Goal: Information Seeking & Learning: Learn about a topic

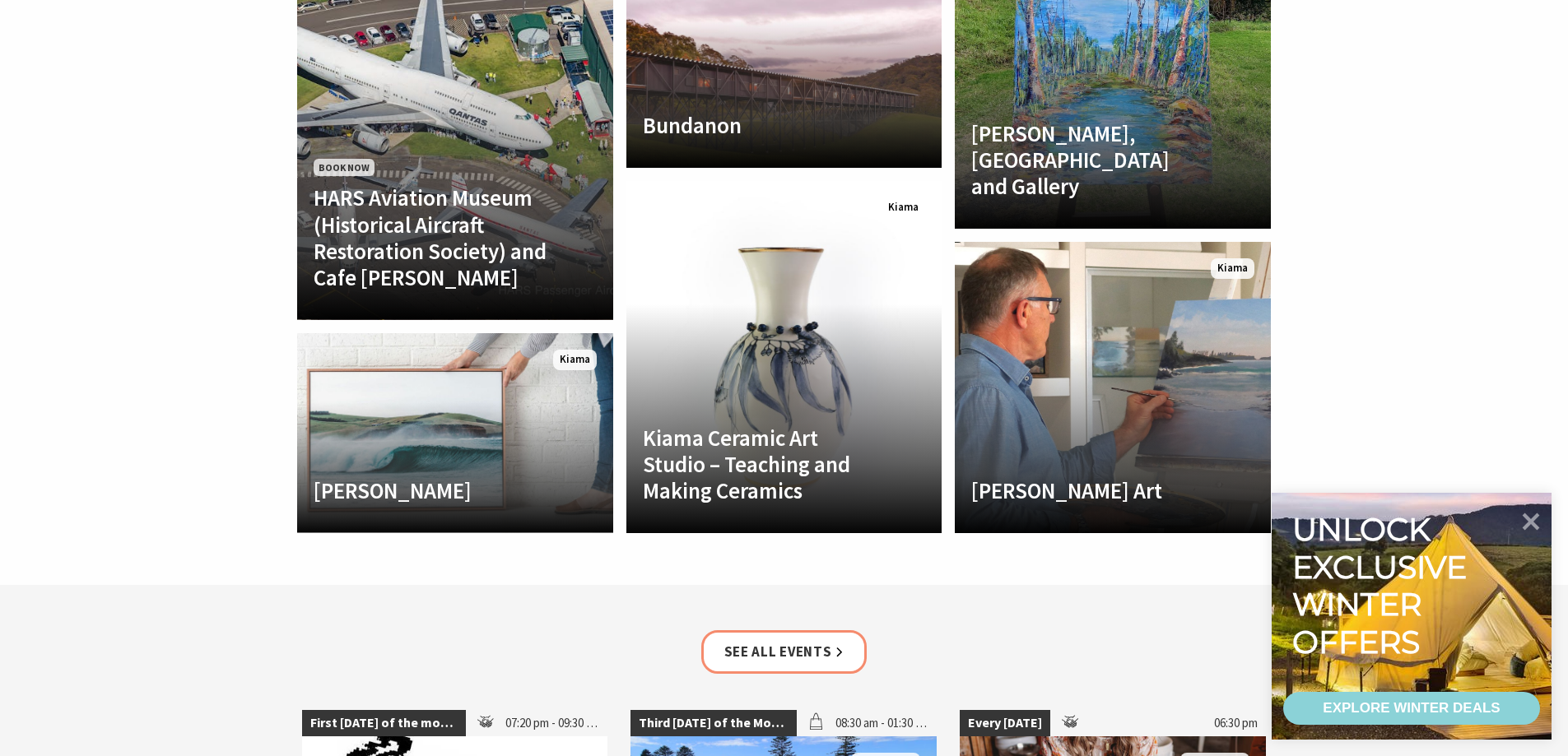
scroll to position [1589, 0]
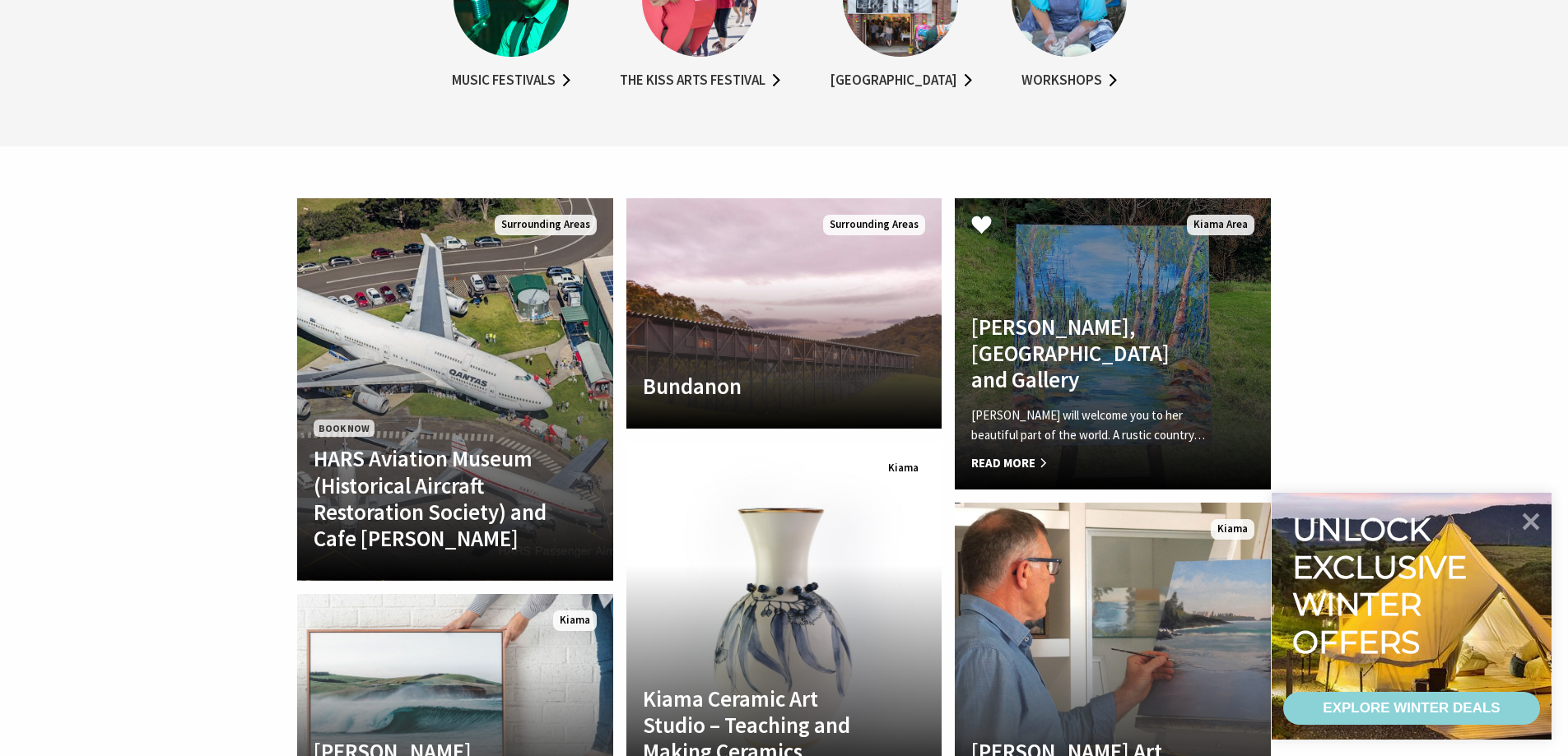
click at [1015, 453] on span "Read More" at bounding box center [1089, 463] width 235 height 20
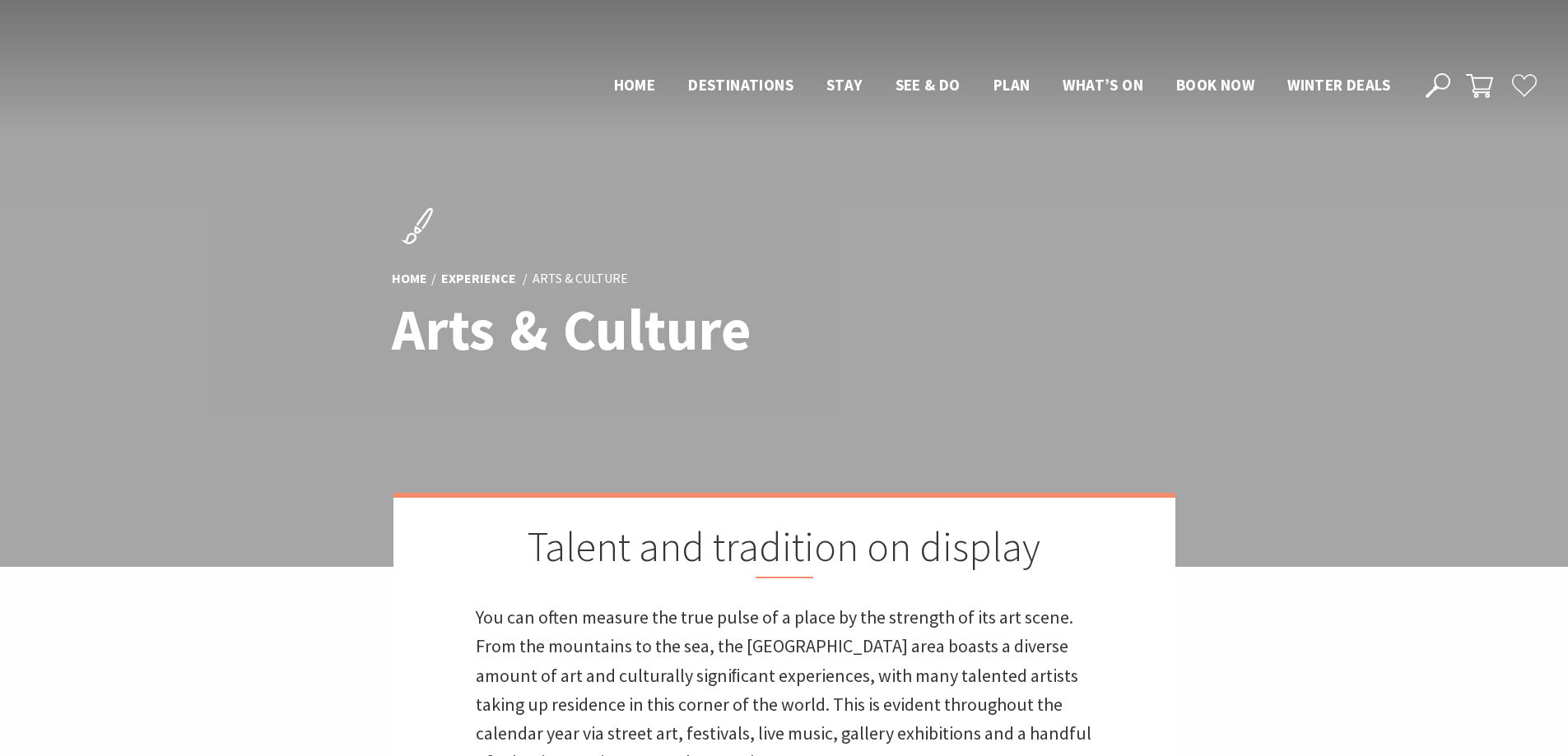
scroll to position [1589, 0]
